Goal: Task Accomplishment & Management: Manage account settings

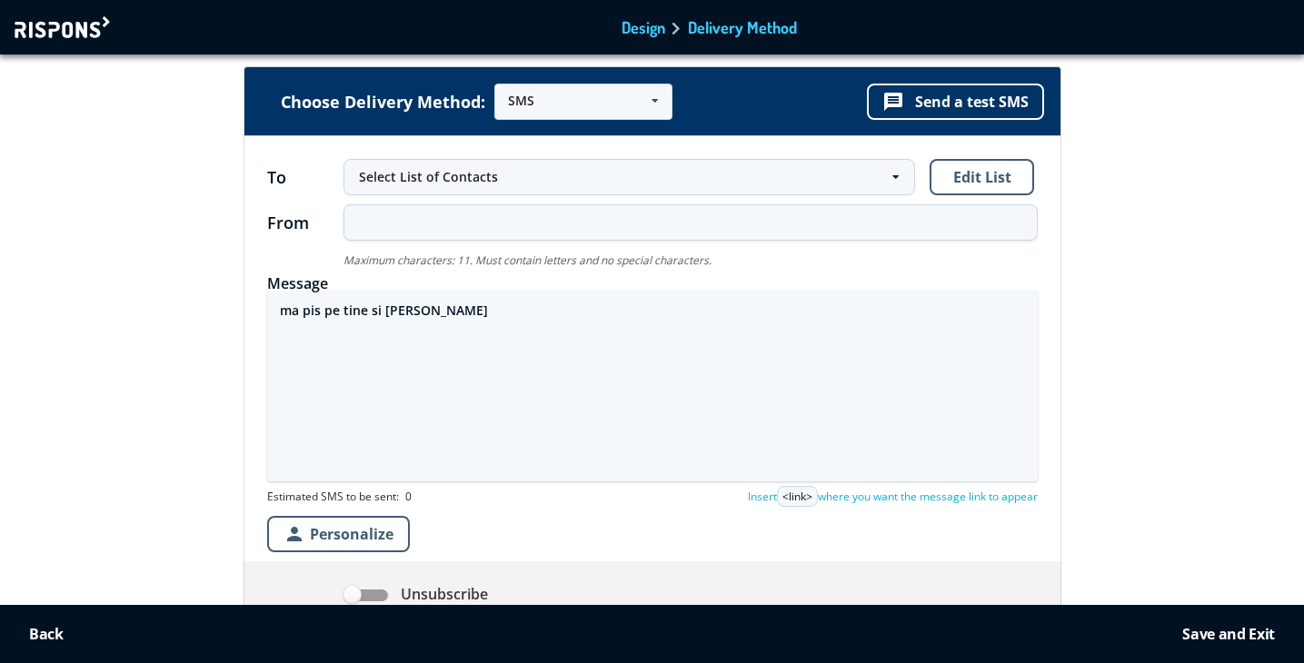
click at [90, 27] on div at bounding box center [65, 27] width 100 height 22
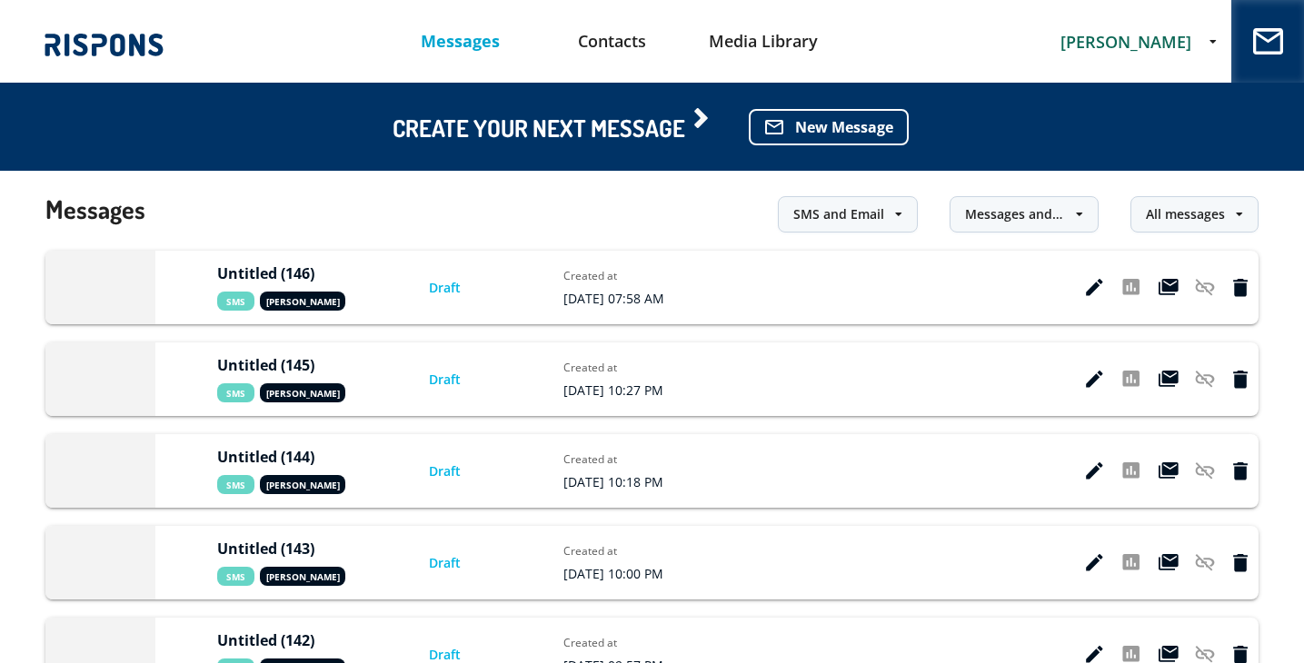
click at [1109, 48] on span "[PERSON_NAME]" at bounding box center [1125, 42] width 131 height 22
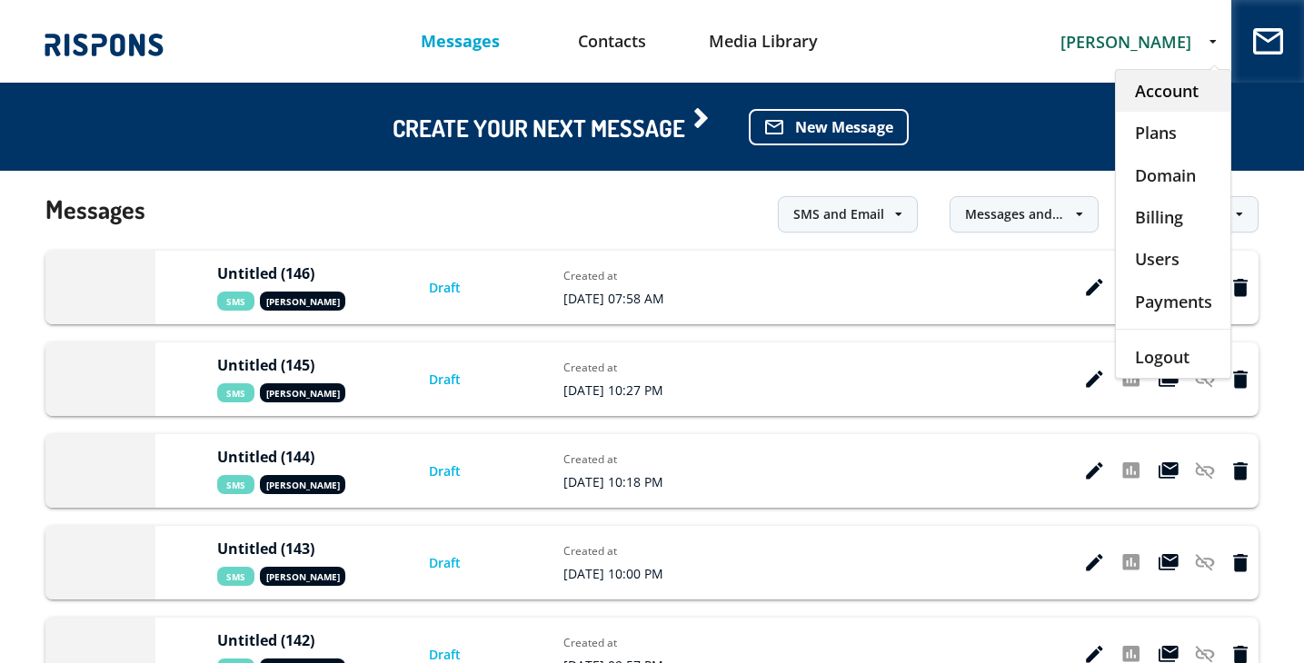
click at [1130, 85] on div "Account" at bounding box center [1173, 91] width 114 height 42
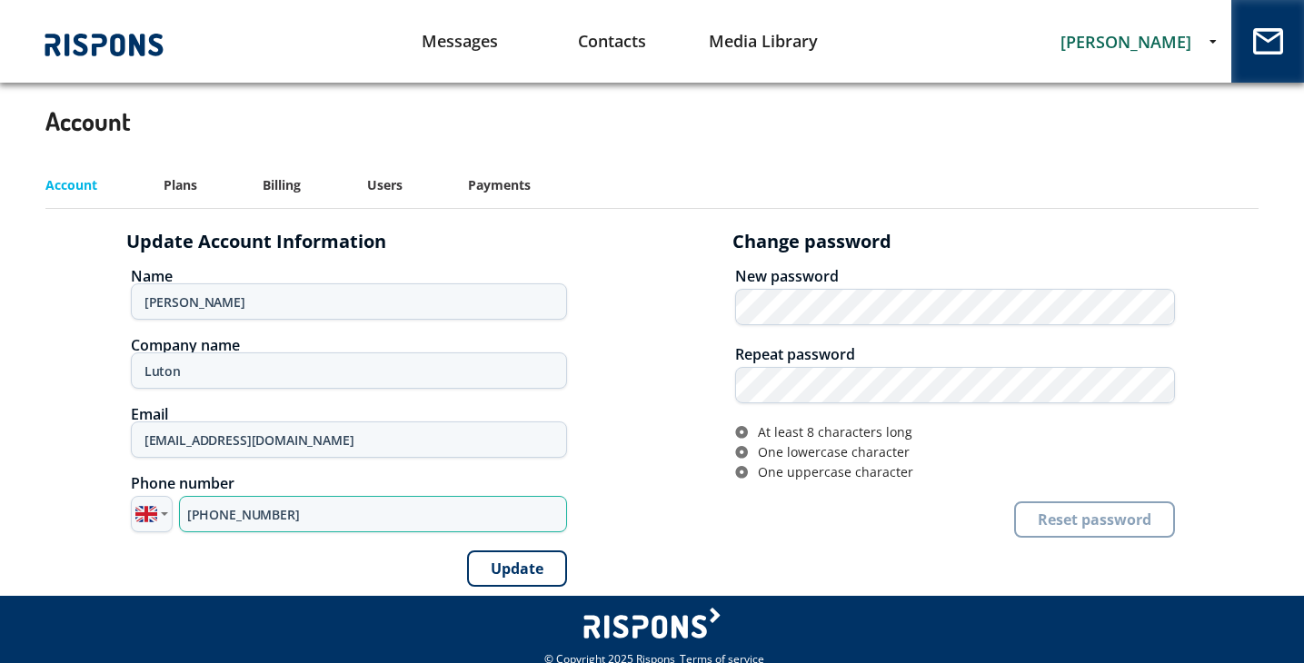
click at [265, 516] on input "[PHONE_NUMBER]" at bounding box center [373, 514] width 388 height 36
paste input "795 308313"
type input "[PHONE_NUMBER]"
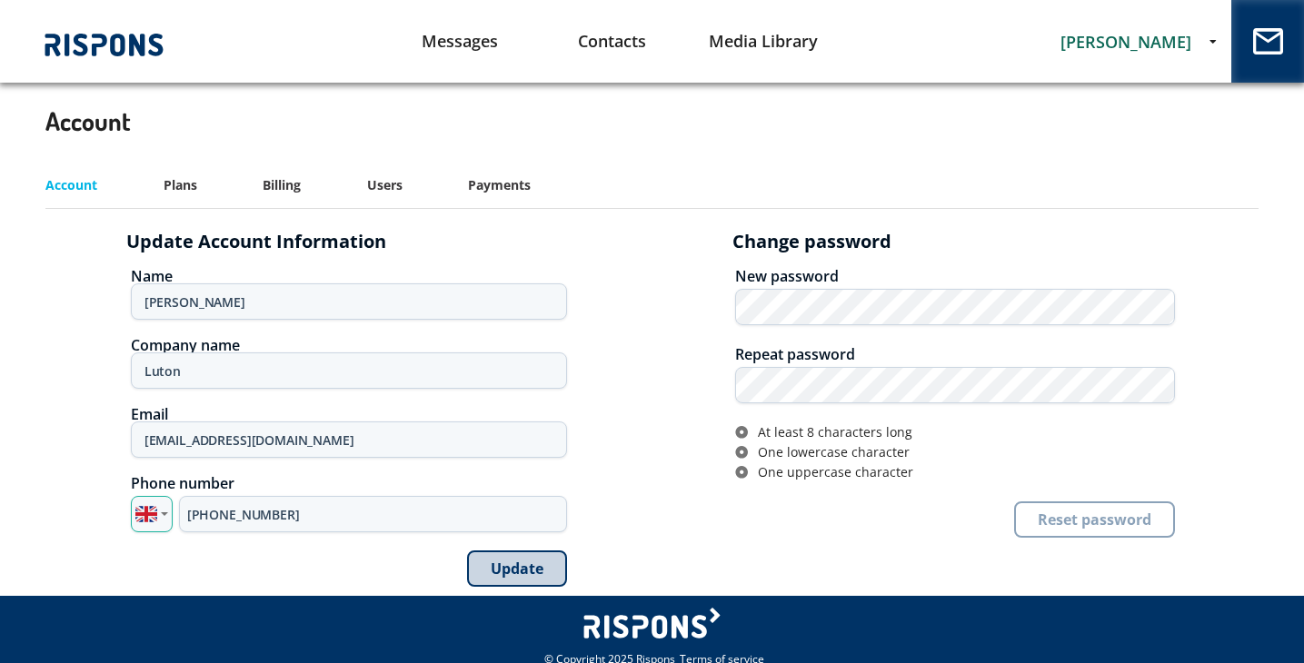
click at [527, 563] on button "Update" at bounding box center [517, 569] width 100 height 36
click at [476, 41] on link "Messages" at bounding box center [460, 41] width 152 height 46
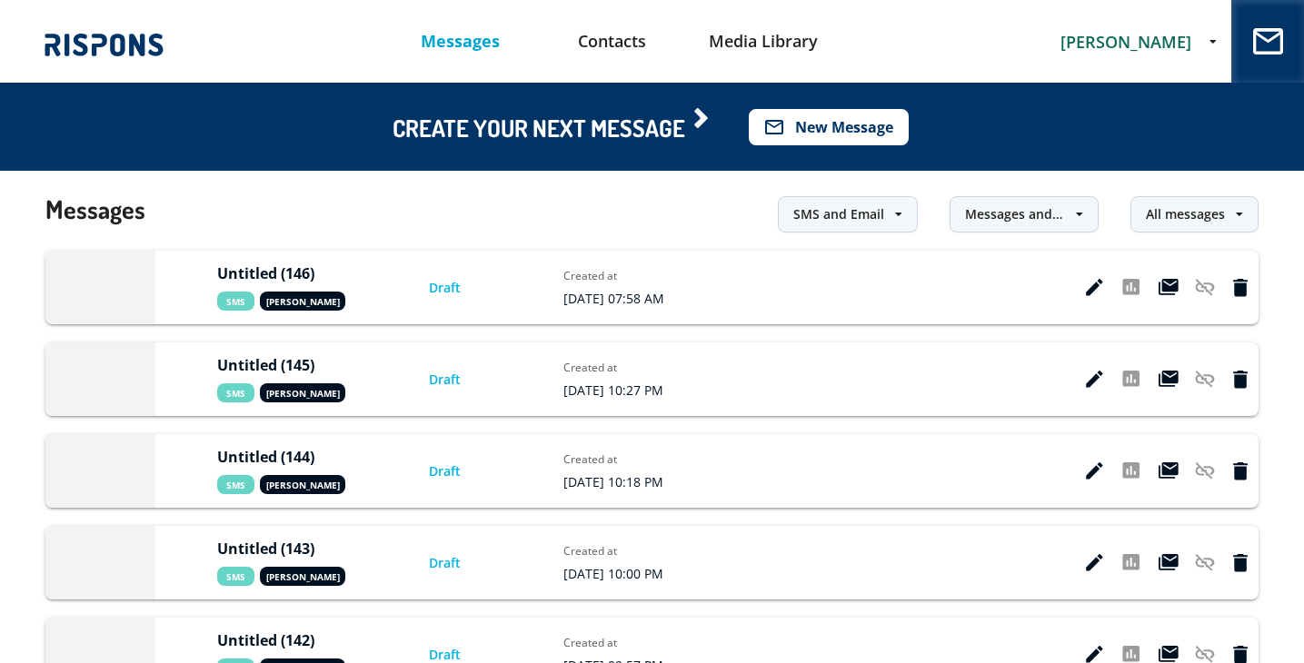
click at [855, 122] on button "mail_outline New Message" at bounding box center [829, 127] width 160 height 36
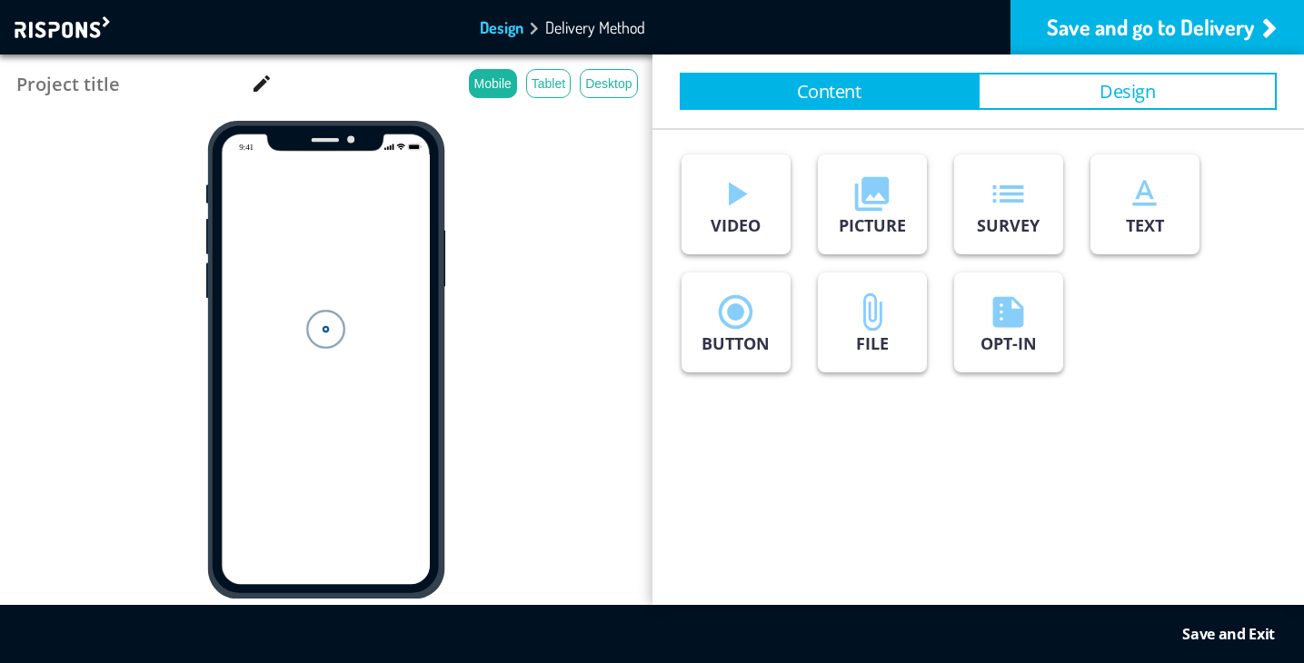
type input "Untitled (147)"
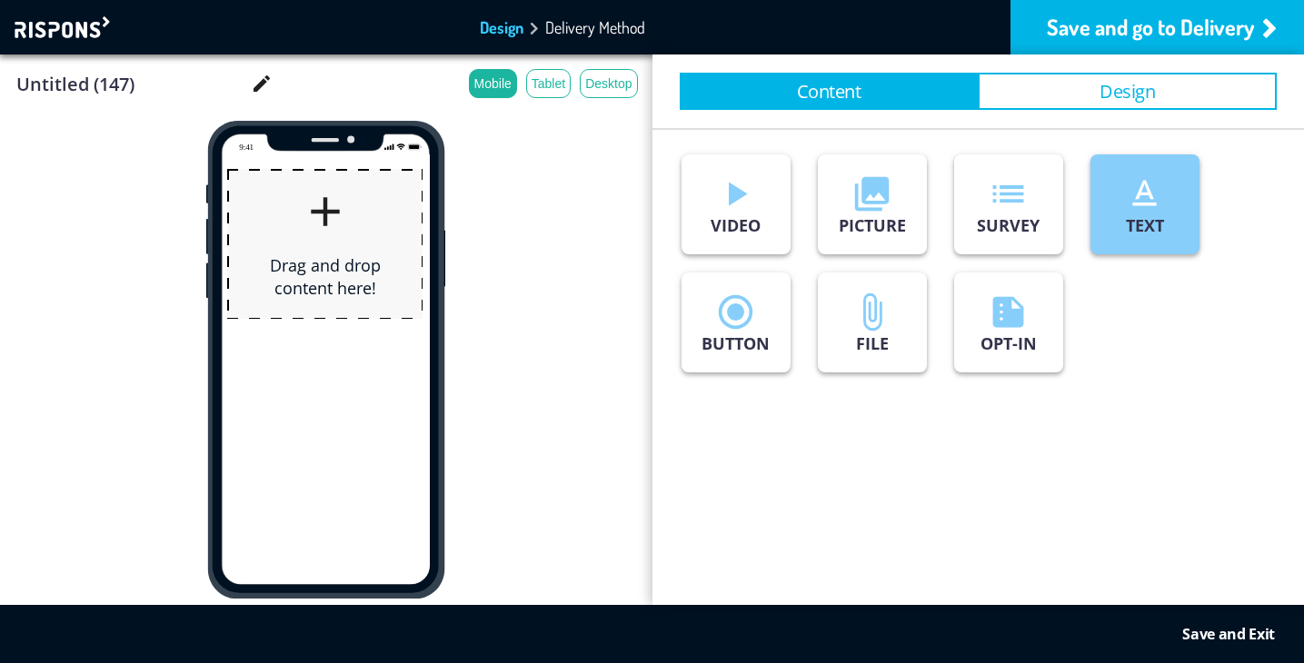
click at [1145, 218] on p "TEXT" at bounding box center [1145, 225] width 38 height 22
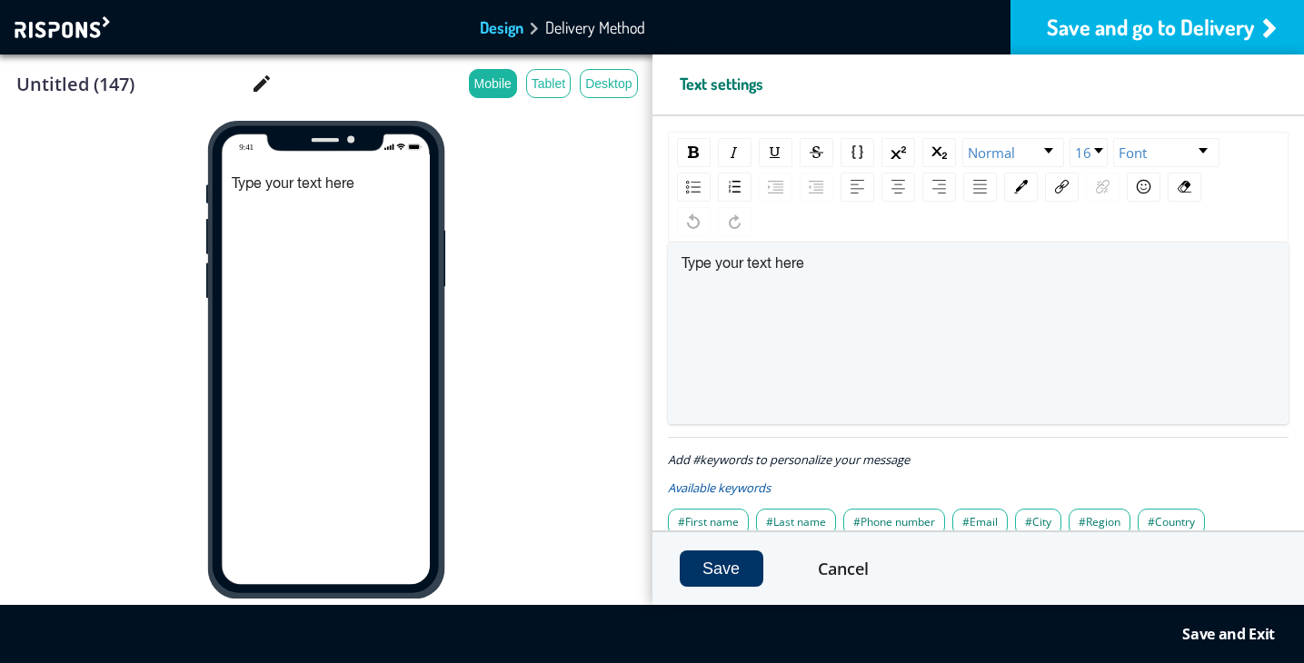
click at [1130, 29] on div "Save and go to Delivery" at bounding box center [1157, 27] width 294 height 55
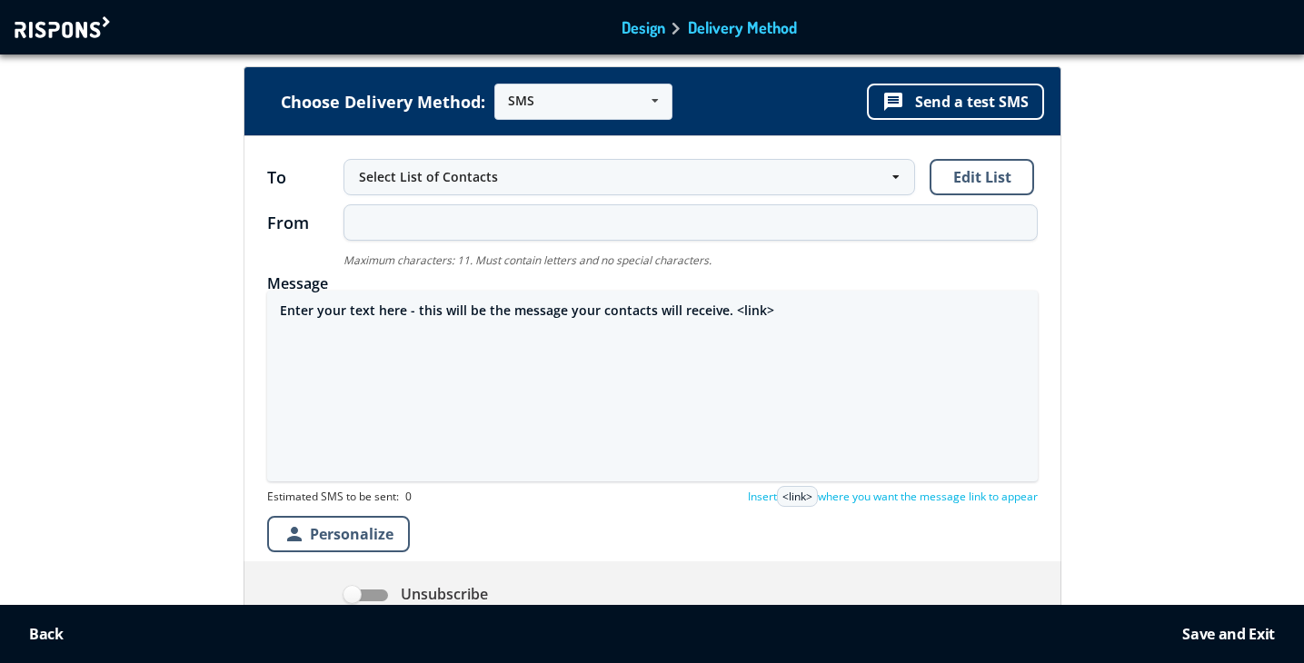
click at [562, 313] on textarea "Enter your text here - this will be the message your contacts will receive. <li…" at bounding box center [652, 386] width 771 height 191
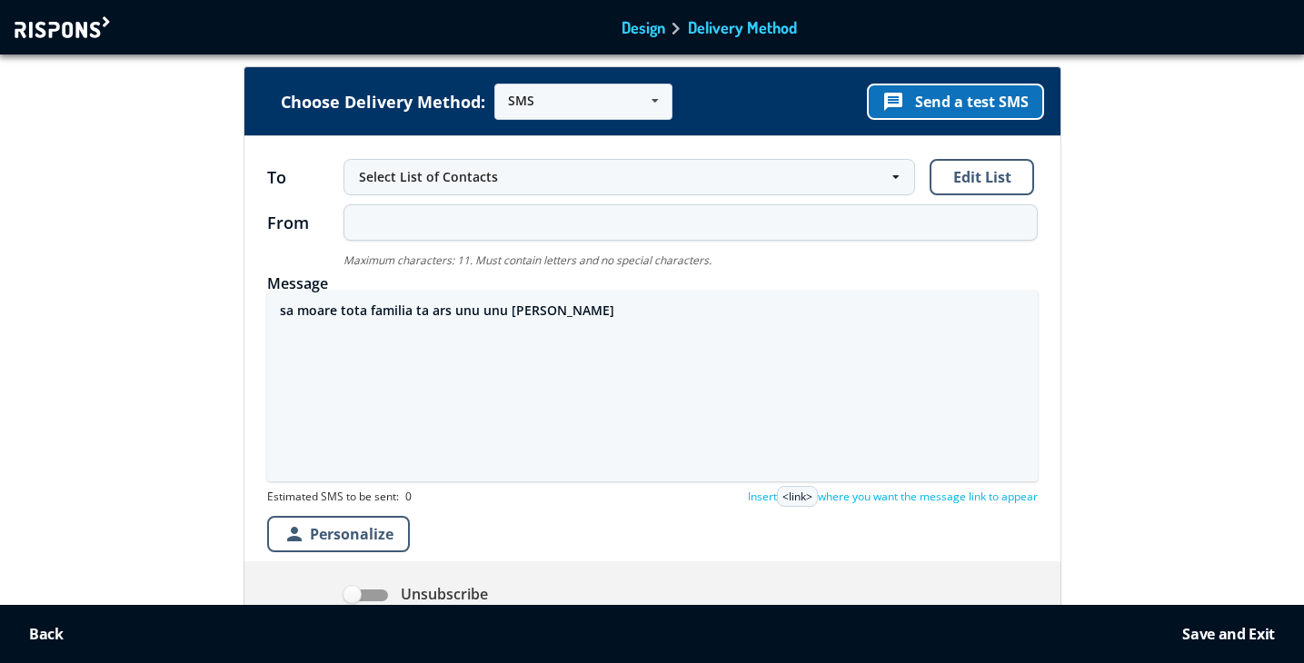
click at [940, 100] on button "message Send a test SMS" at bounding box center [955, 102] width 177 height 36
click at [955, 103] on button "message Send a test SMS" at bounding box center [955, 102] width 177 height 36
click at [942, 106] on button "message Send a test SMS" at bounding box center [955, 102] width 177 height 36
click at [949, 97] on button "message Send a test SMS" at bounding box center [955, 102] width 177 height 36
click at [992, 95] on button "message Send a test SMS" at bounding box center [955, 102] width 177 height 36
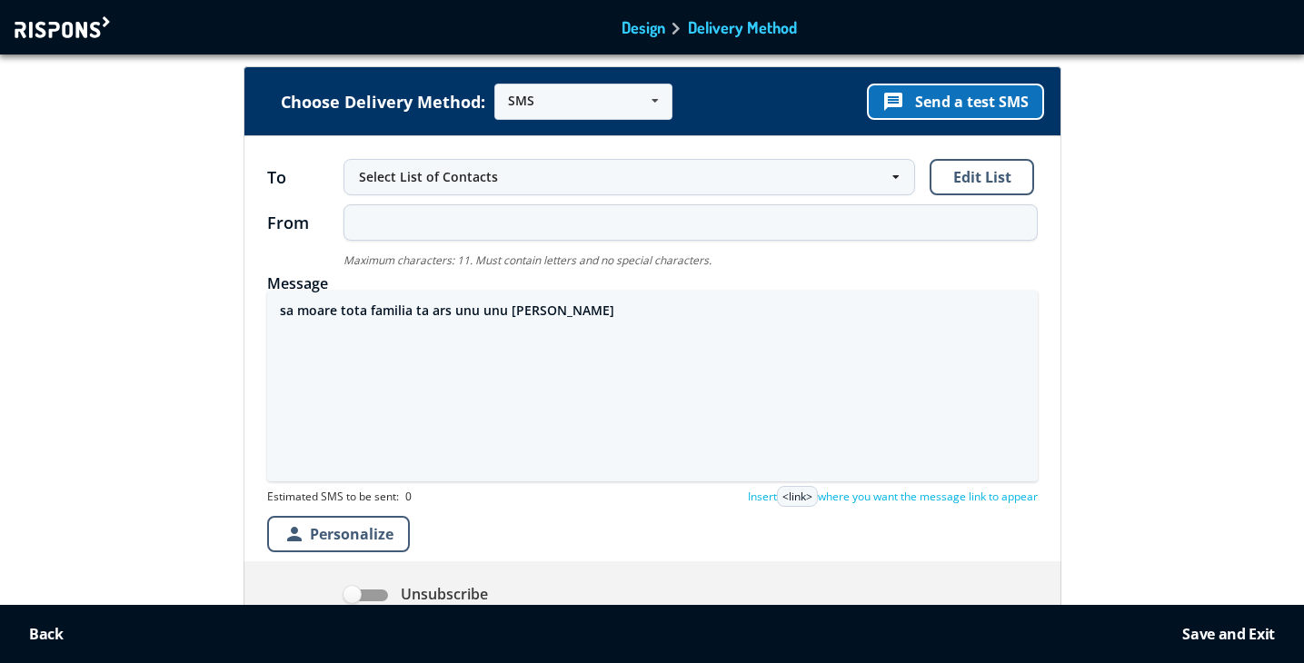
click at [969, 98] on button "message Send a test SMS" at bounding box center [955, 102] width 177 height 36
click at [662, 316] on textarea "sa moare tota familia ta ars unu unu AMIN AMIN AMIN" at bounding box center [652, 386] width 771 height 191
type textarea "sa moare tota familia ta ars unu unu AMIN AMIN AMIN https://stefania.petrescu.v…"
click at [934, 96] on button "message Send a test SMS" at bounding box center [955, 102] width 177 height 36
click at [940, 103] on button "message Send a test SMS" at bounding box center [955, 102] width 177 height 36
